Goal: Information Seeking & Learning: Check status

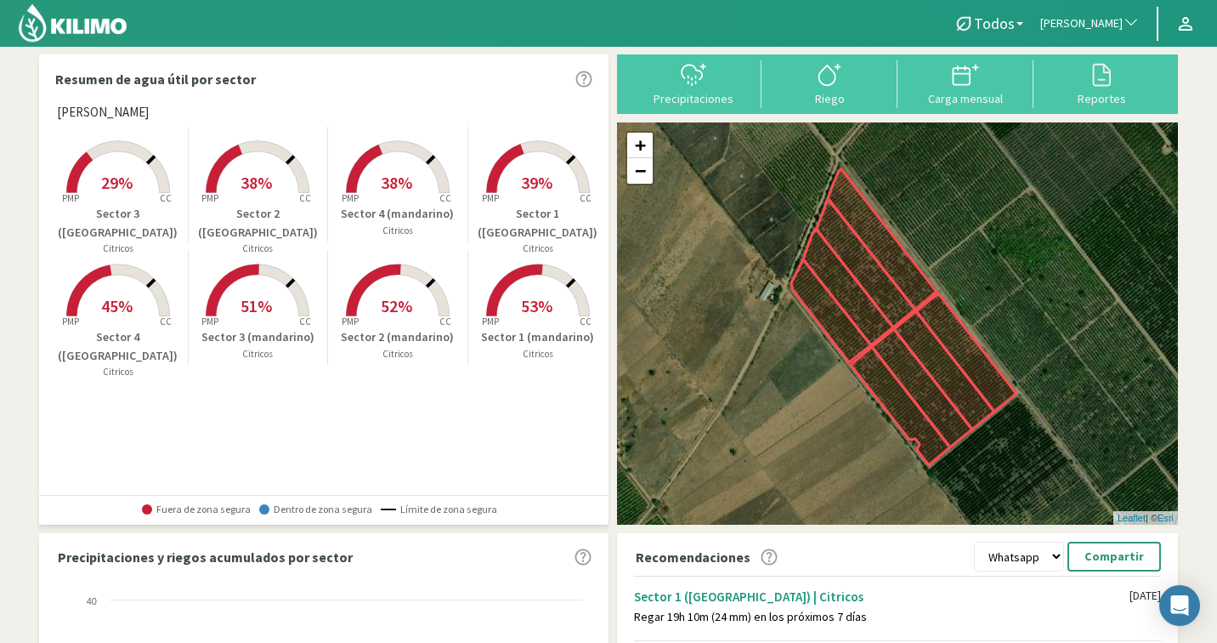
click at [1068, 20] on span "[PERSON_NAME]" at bounding box center [1082, 23] width 82 height 17
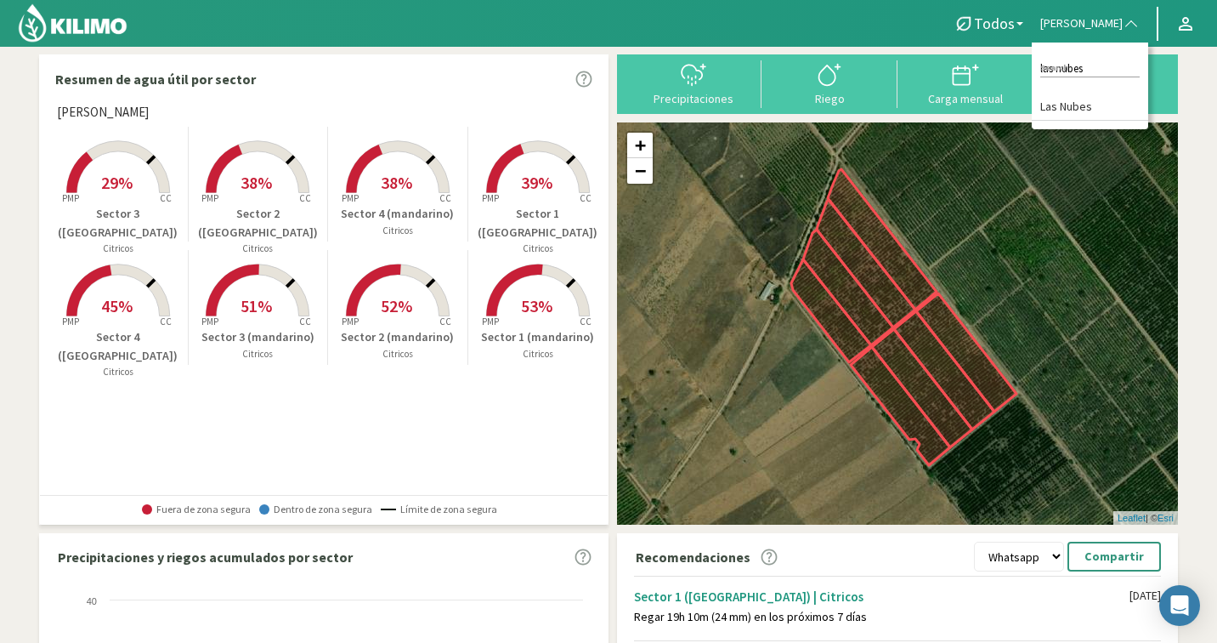
type input "las nubes"
click at [1106, 105] on li "Las Nubes" at bounding box center [1090, 107] width 116 height 26
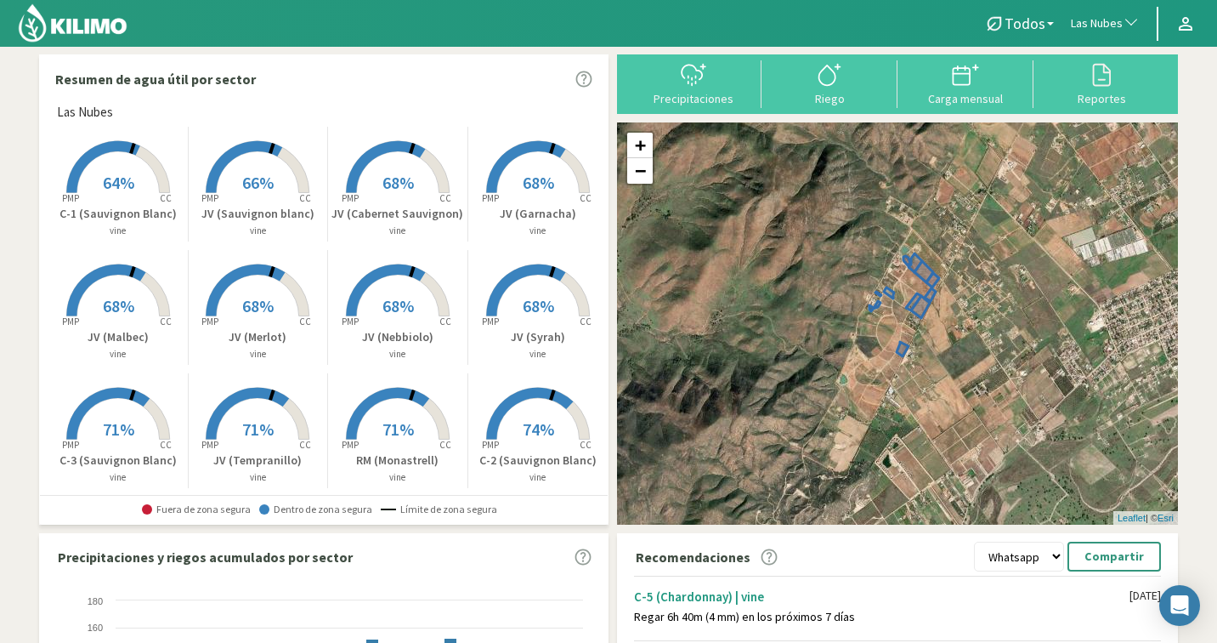
click at [384, 179] on span "68%" at bounding box center [398, 182] width 31 height 21
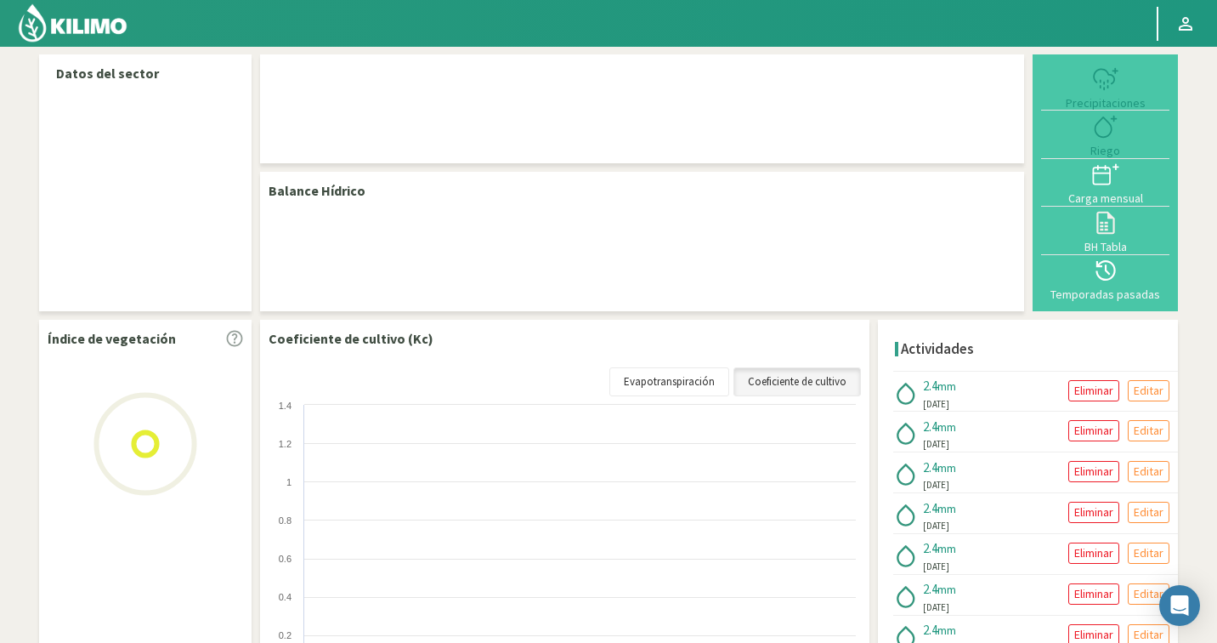
select select "191: Object"
select select "9: Object"
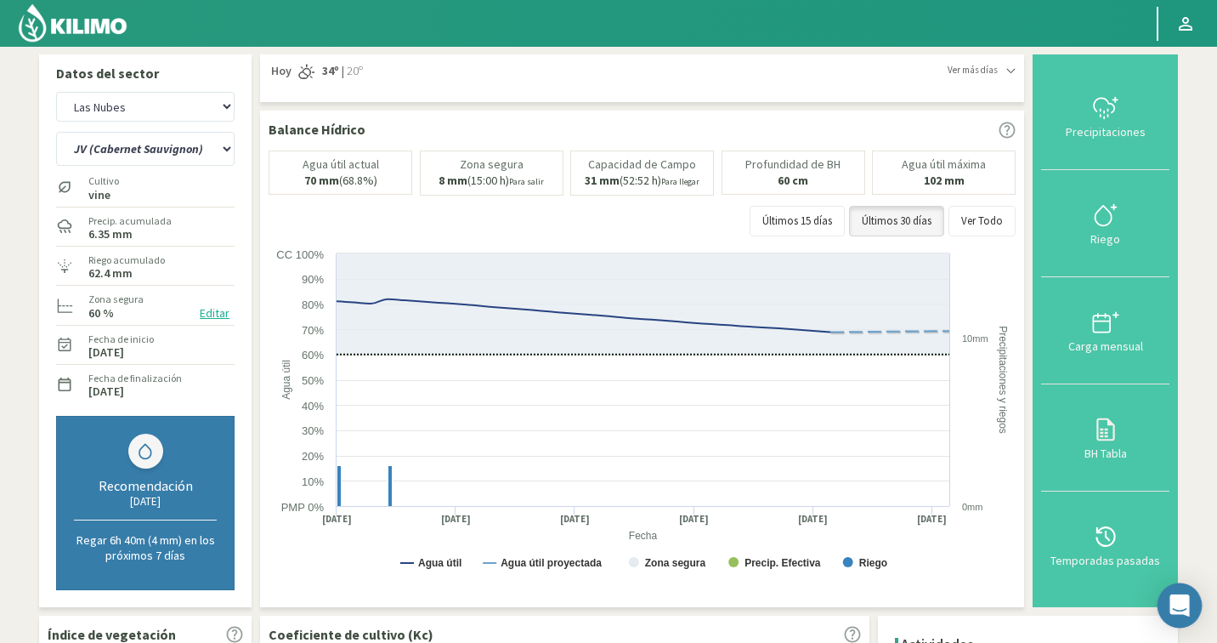
click at [1168, 602] on div "Open Intercom Messenger" at bounding box center [1180, 605] width 45 height 45
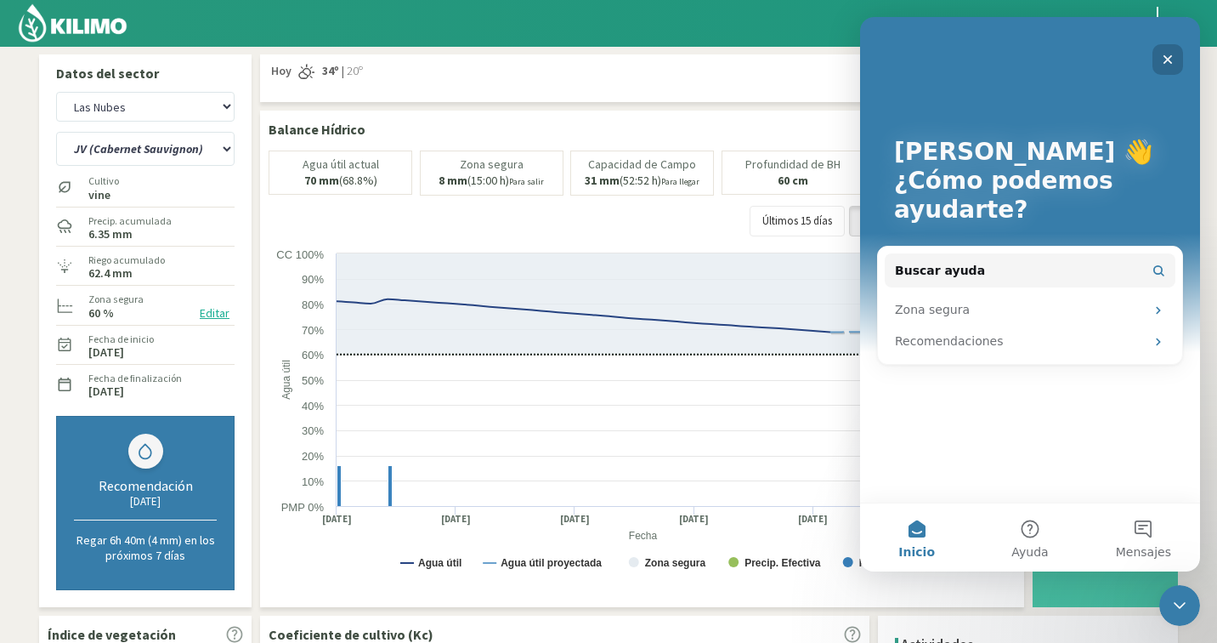
click at [1173, 64] on icon "Cerrar" at bounding box center [1168, 60] width 14 height 14
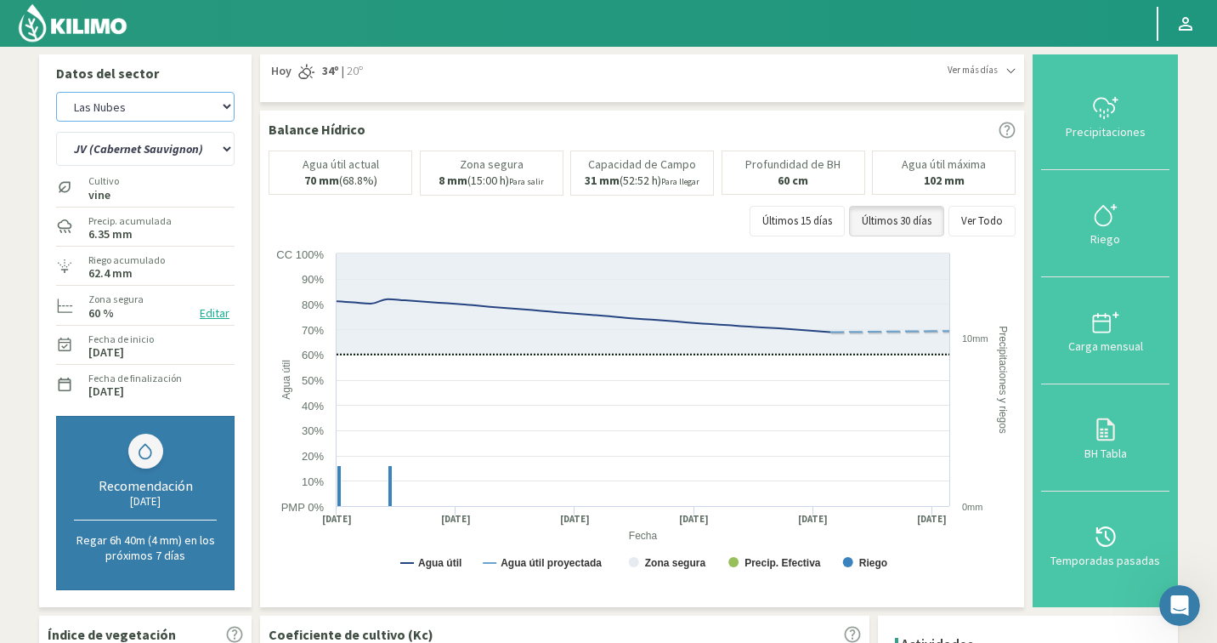
click at [190, 100] on select "Agr. Cardonal Agr. El Carmelo Agrícola Bakia Agrícola [GEOGRAPHIC_DATA] - IC Ag…" at bounding box center [145, 107] width 179 height 30
click at [130, 133] on select "C-1 (Sauvignon Blanc) C-2 (Sauvignon Blanc) C-3 (Sauvignon Blanc) C-5 (Chardonn…" at bounding box center [145, 149] width 179 height 34
select select "286: Object"
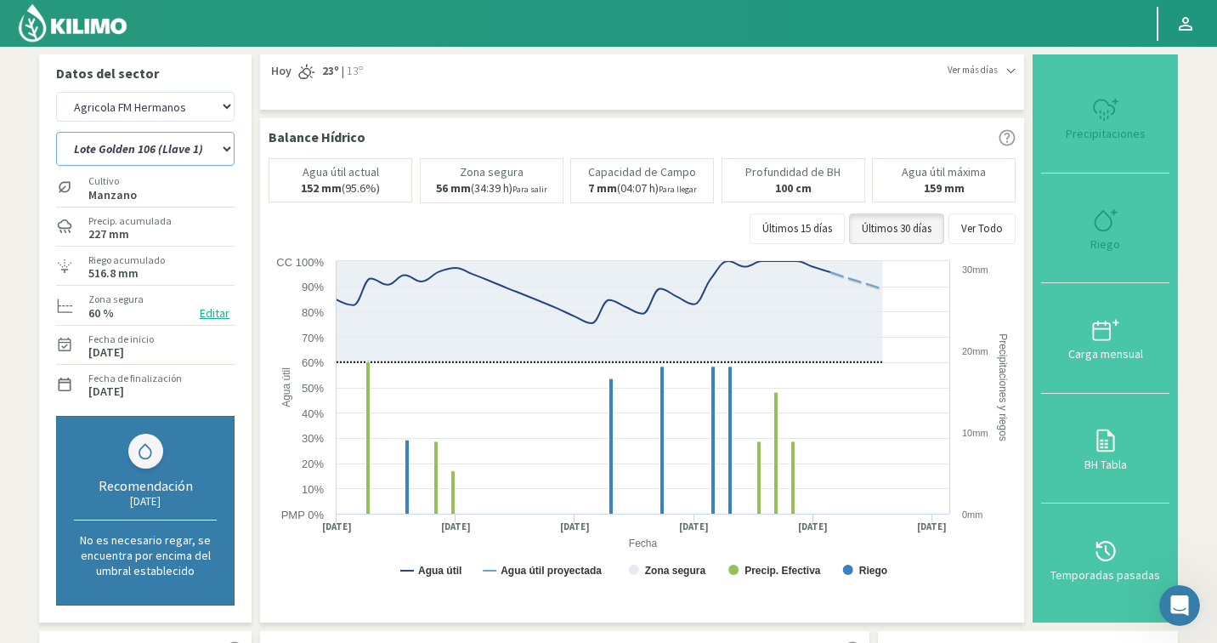
click at [188, 154] on select "Lote Golden 106 (Llave 1) Lote Golden Glory 2007 (Llave 3) Lote Golden Glory 20…" at bounding box center [145, 149] width 179 height 34
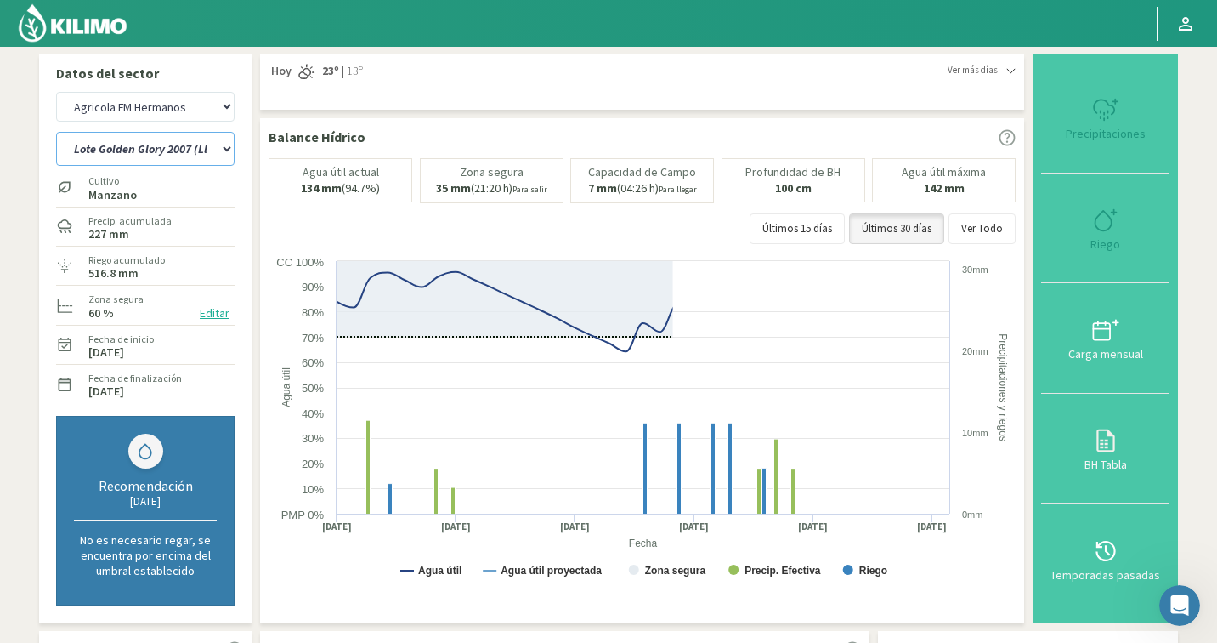
select select "42: Object"
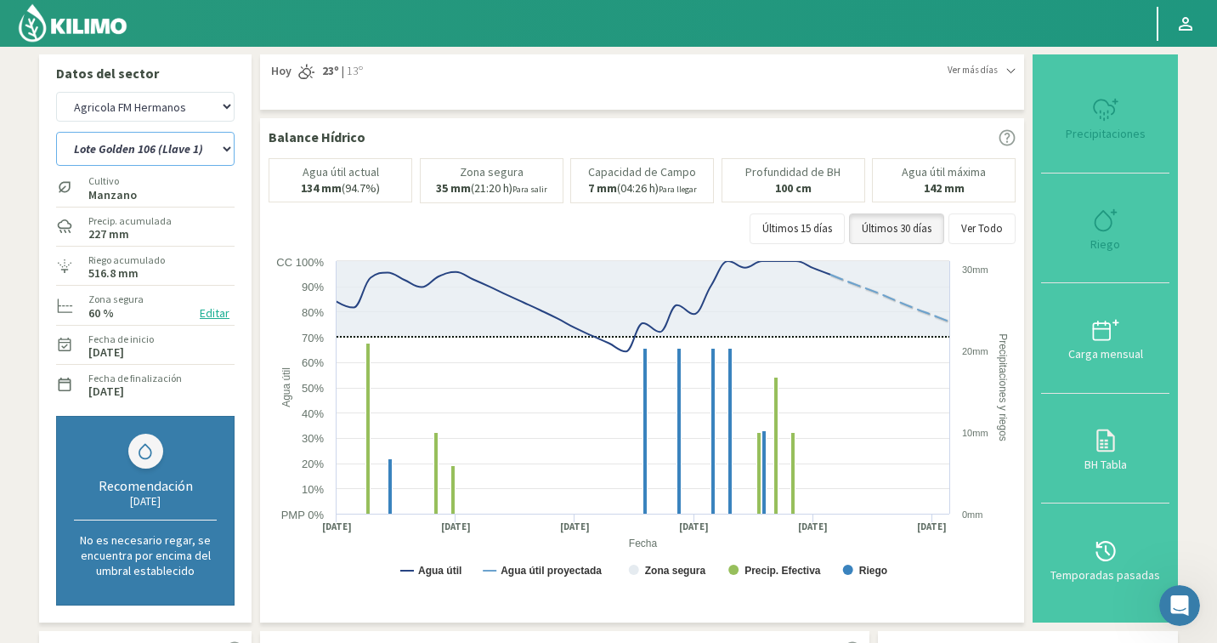
select select "567: Object"
click at [184, 98] on select "Agr. Cardonal Agr. El Carmelo Agrícola Bakia Agrícola [GEOGRAPHIC_DATA] - IC Ag…" at bounding box center [145, 107] width 179 height 30
click at [105, 143] on select "Lote Golden 106 (Llave 1) Lote Golden Glory 2007 (Llave 3) Lote Golden Glory 20…" at bounding box center [145, 149] width 179 height 34
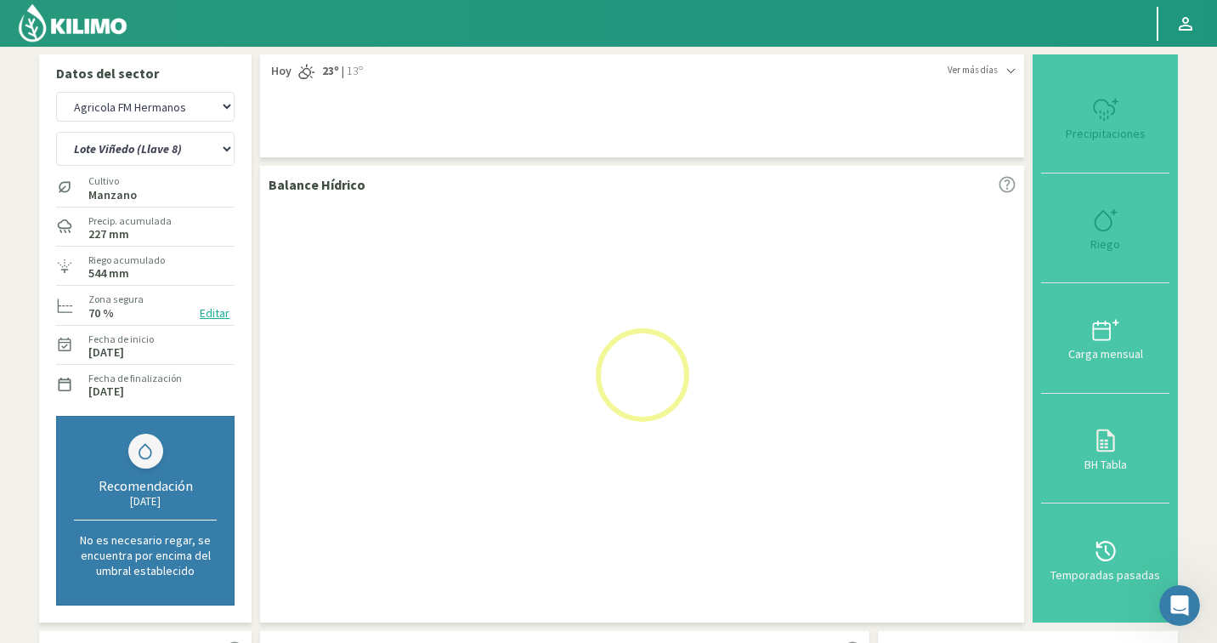
select select "49: Object"
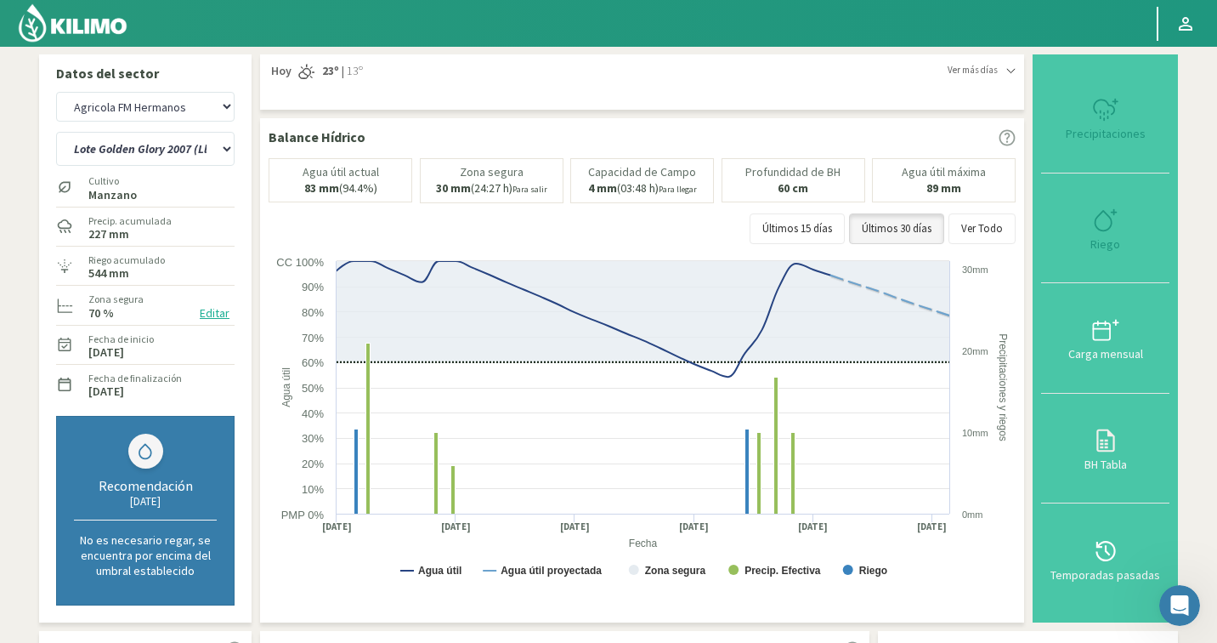
select select "848: Object"
select select "59: Object"
click at [132, 118] on select "Agr. Cardonal Agr. El Carmelo Agrícola Bakia Agrícola [GEOGRAPHIC_DATA] - IC Ag…" at bounding box center [145, 107] width 179 height 30
click at [158, 94] on select "Agr. Cardonal Agr. El Carmelo Agrícola Bakia Agrícola [GEOGRAPHIC_DATA] - IC Ag…" at bounding box center [145, 107] width 179 height 30
click at [107, 99] on select "Agr. Cardonal Agr. El Carmelo Agrícola Bakia Agrícola [GEOGRAPHIC_DATA] - IC Ag…" at bounding box center [145, 107] width 179 height 30
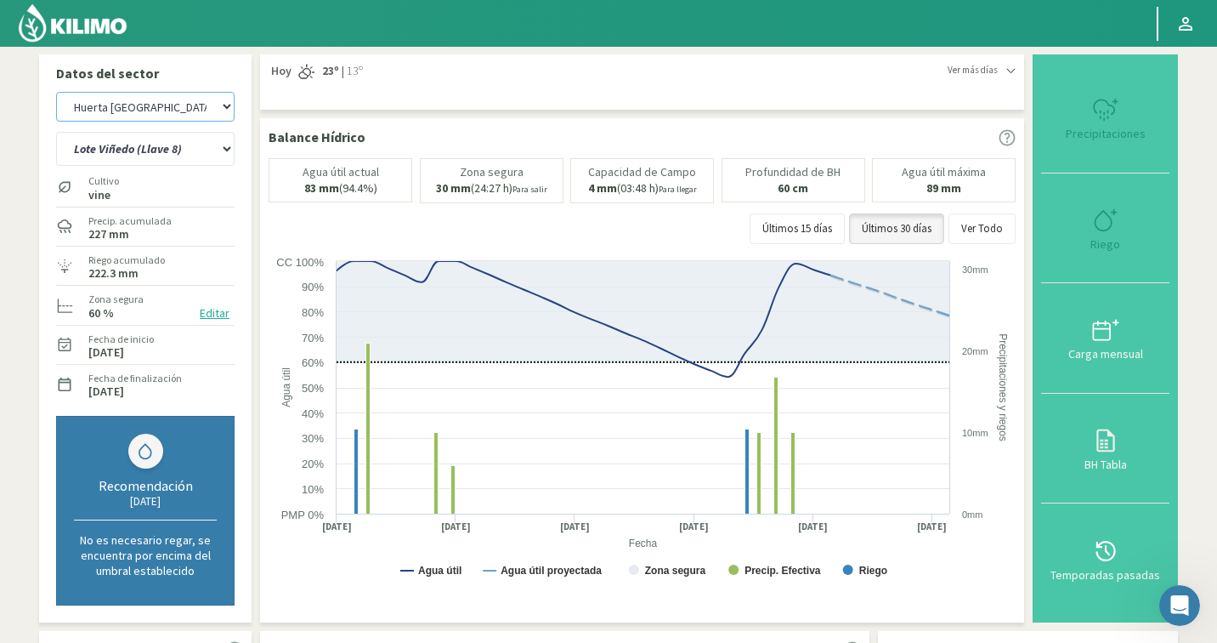
select select "1252: Object"
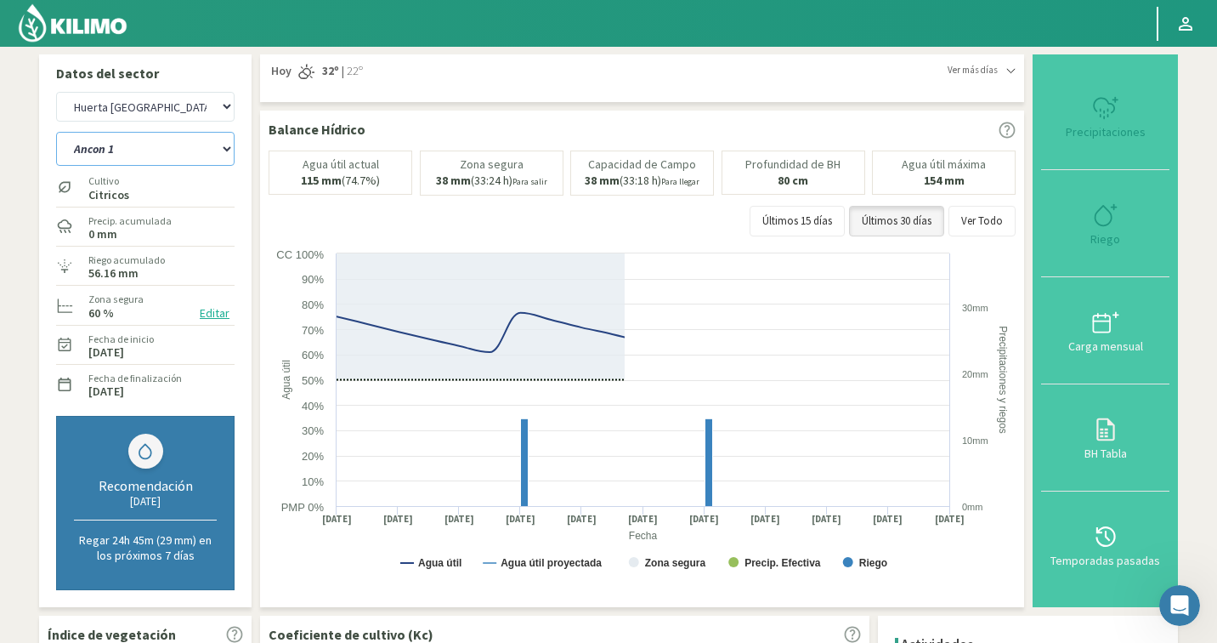
click at [130, 154] on select "Ancon 1 Ancon 2 Botijon 1 Botijon 2 Brisas 2 El Estanco 1 - CdR El Estanco 2 - …" at bounding box center [145, 149] width 179 height 34
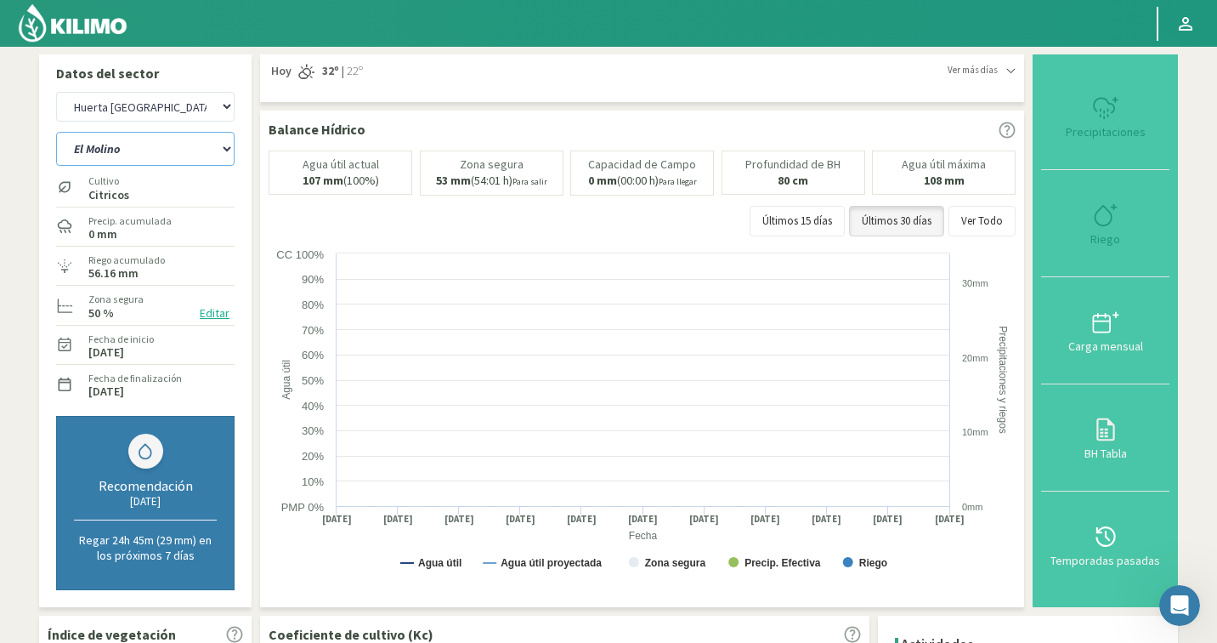
select select "60: Object"
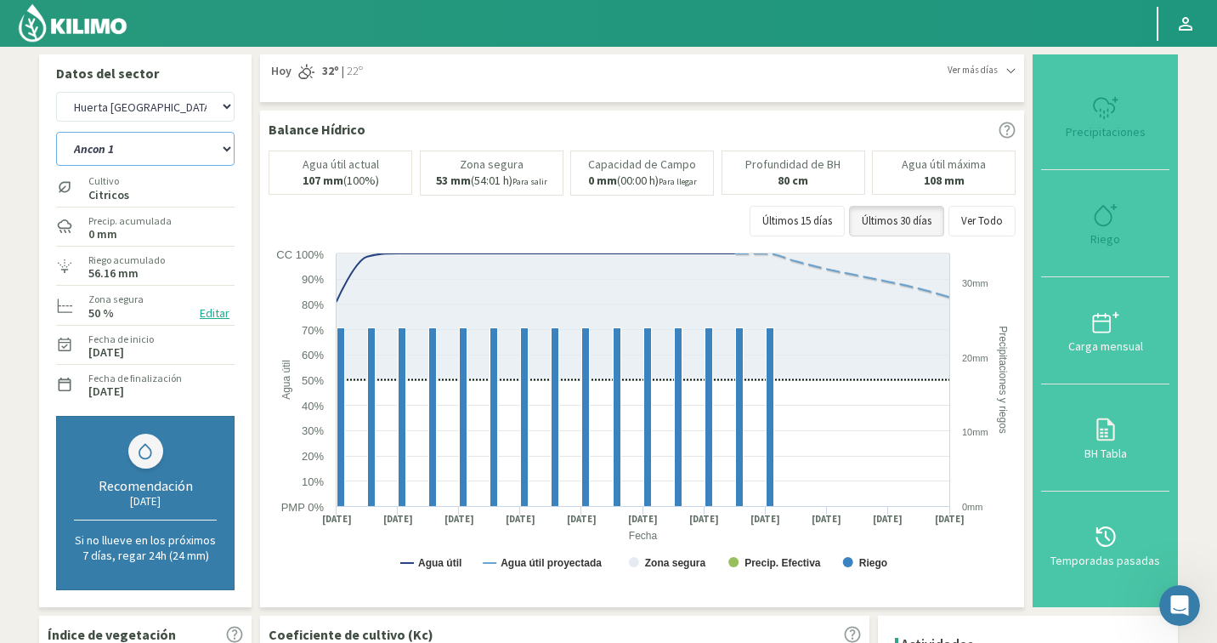
select select "1533: Object"
select select "87: Object"
